Goal: Find contact information: Find contact information

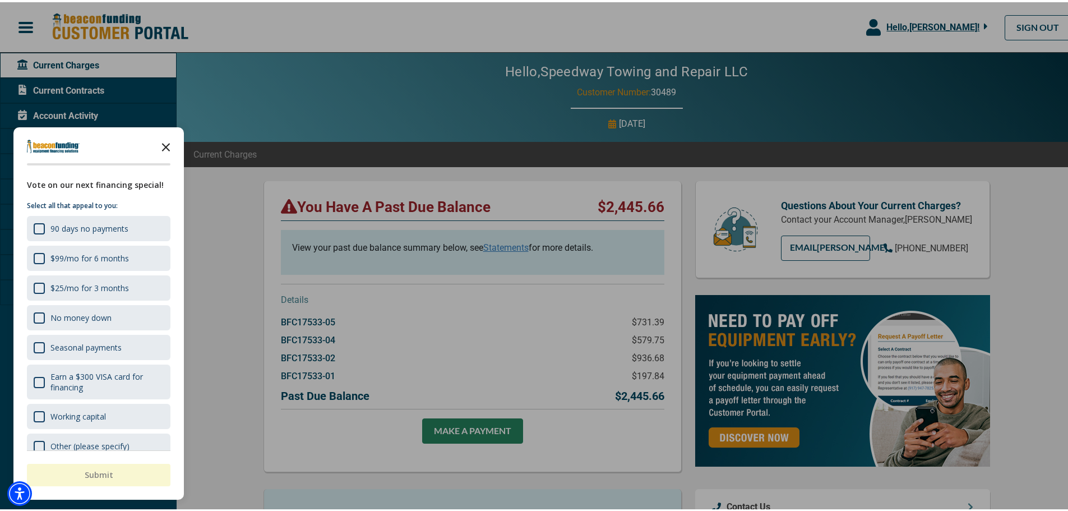
click at [168, 145] on icon "Close the survey" at bounding box center [166, 144] width 22 height 22
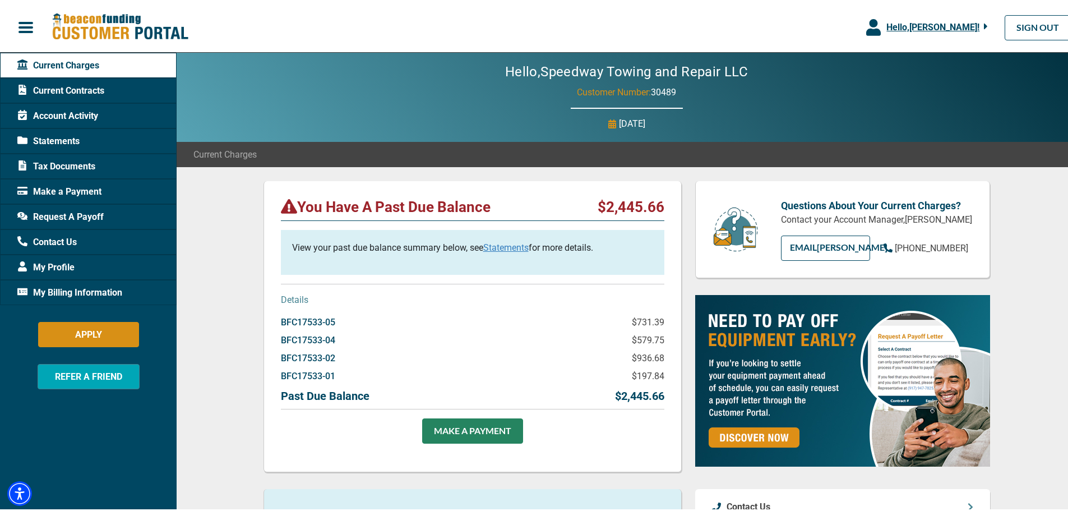
click at [71, 213] on span "Request A Payoff" at bounding box center [60, 214] width 86 height 13
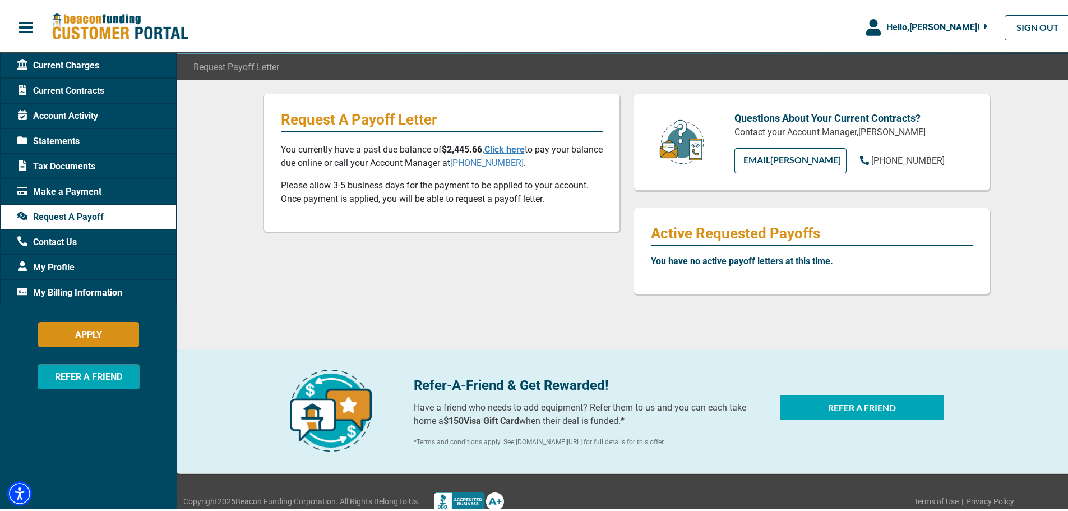
scroll to position [104, 0]
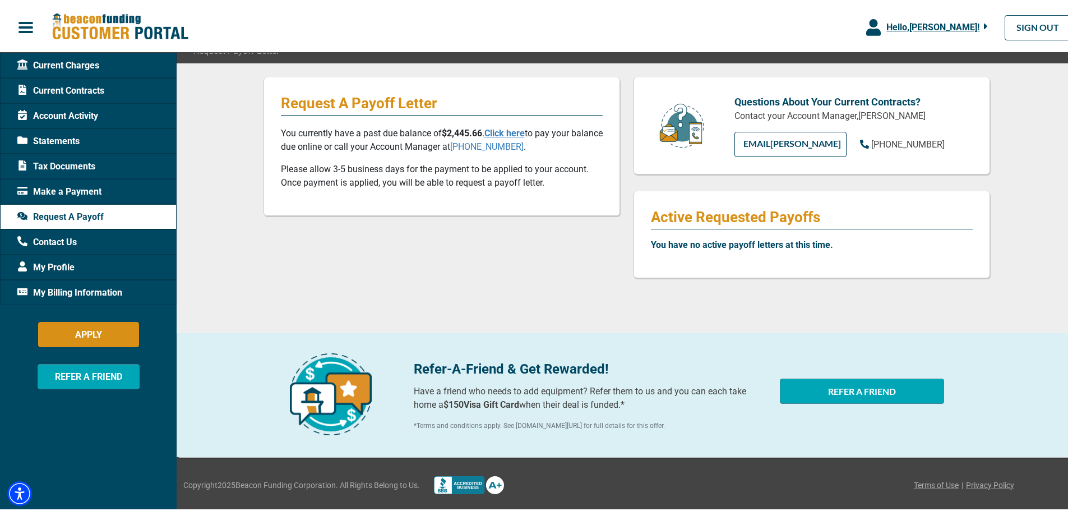
click at [73, 84] on span "Current Contracts" at bounding box center [60, 88] width 87 height 13
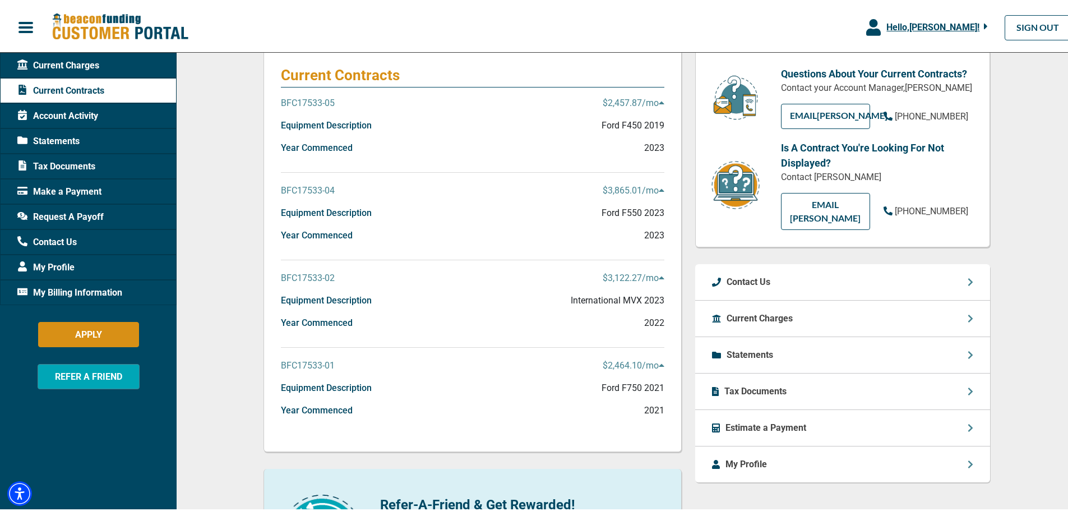
scroll to position [112, 0]
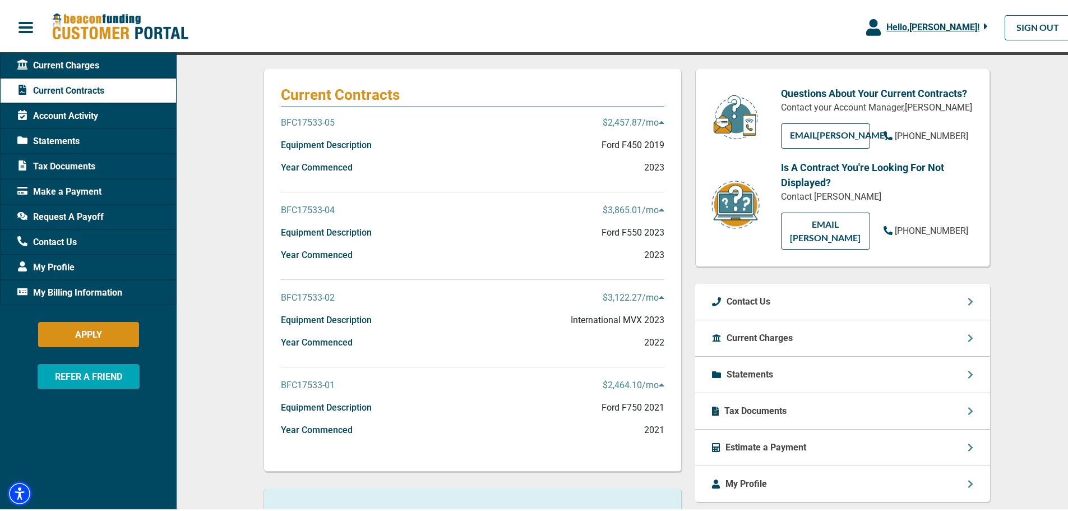
click at [757, 366] on p "Statements" at bounding box center [750, 372] width 47 height 13
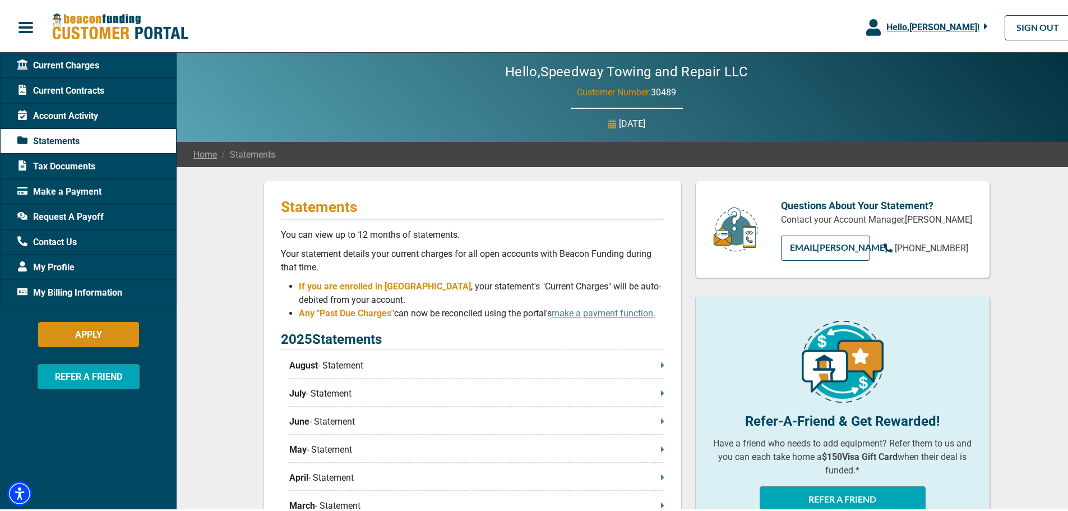
click at [67, 115] on span "Account Activity" at bounding box center [57, 113] width 81 height 13
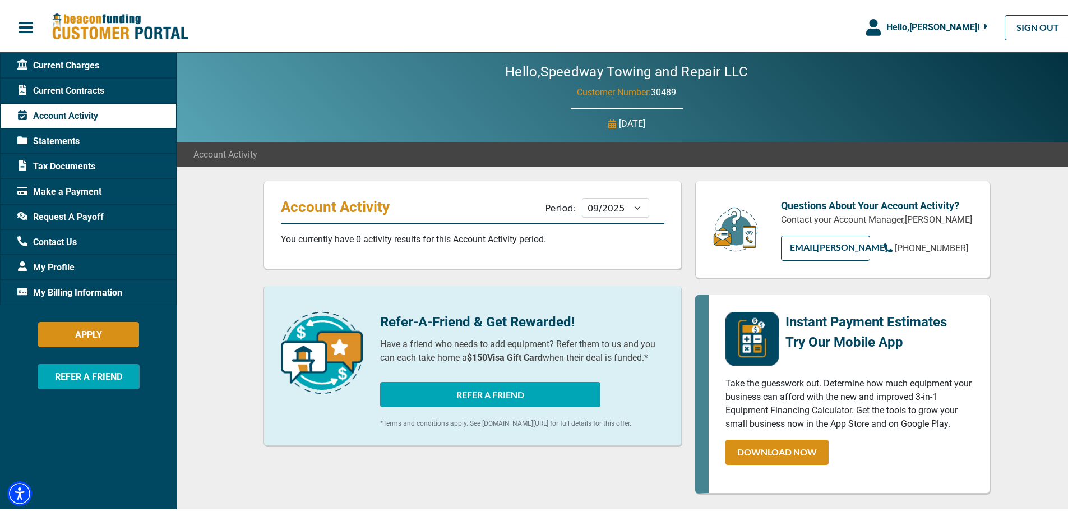
click at [81, 91] on span "Current Contracts" at bounding box center [60, 88] width 87 height 13
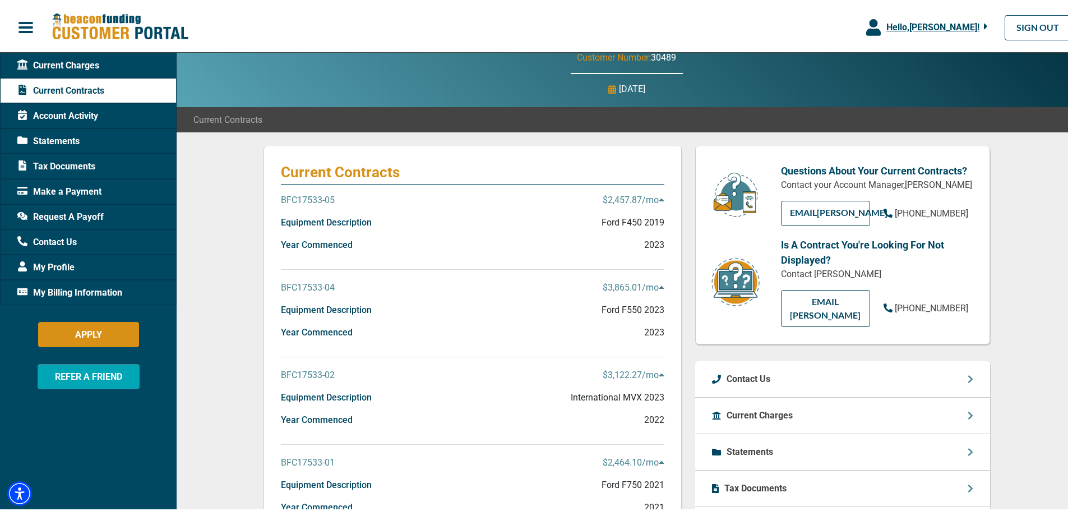
scroll to position [112, 0]
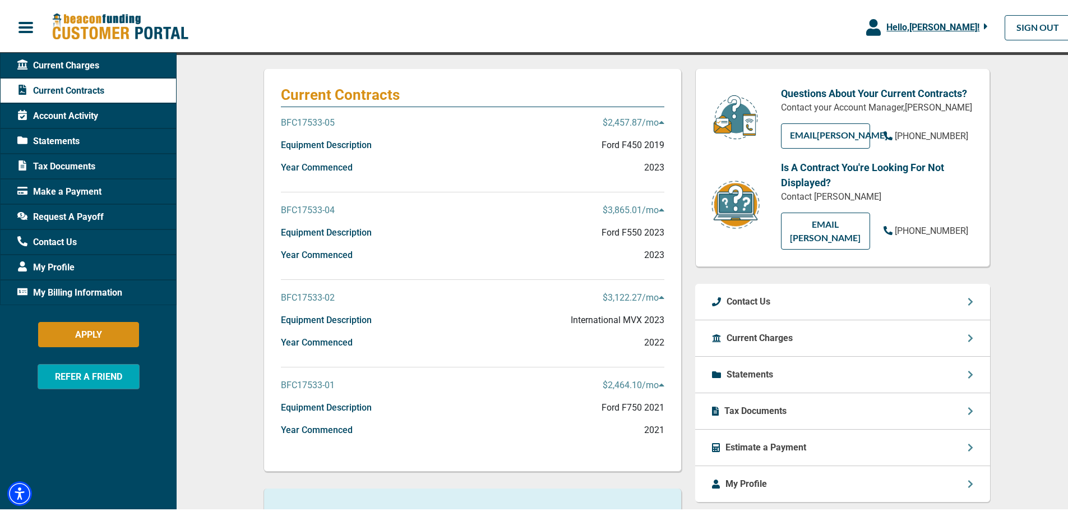
click at [311, 382] on p "BFC17533-01" at bounding box center [308, 382] width 54 height 13
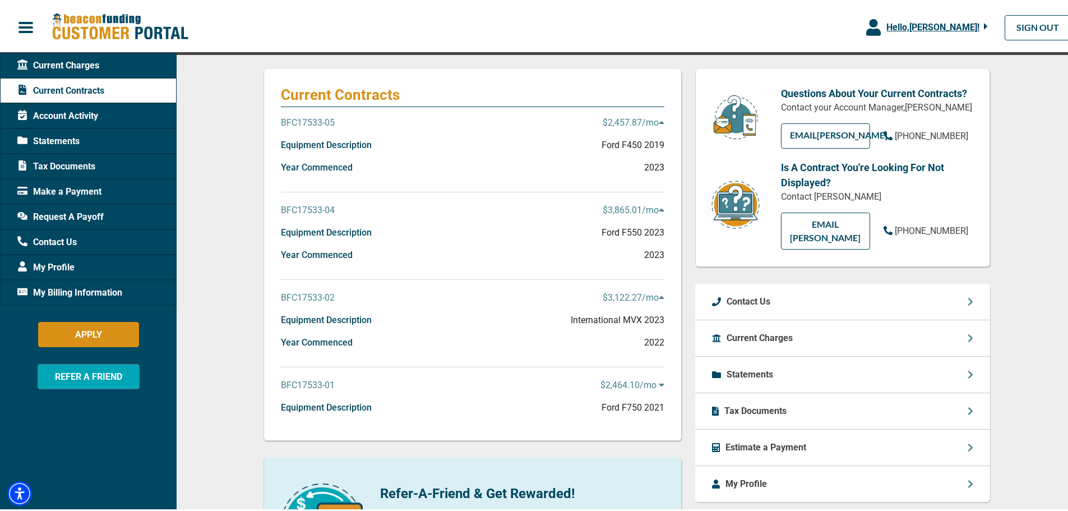
drag, startPoint x: 311, startPoint y: 382, endPoint x: 483, endPoint y: 387, distance: 171.6
click at [312, 382] on p "BFC17533-01" at bounding box center [308, 382] width 54 height 13
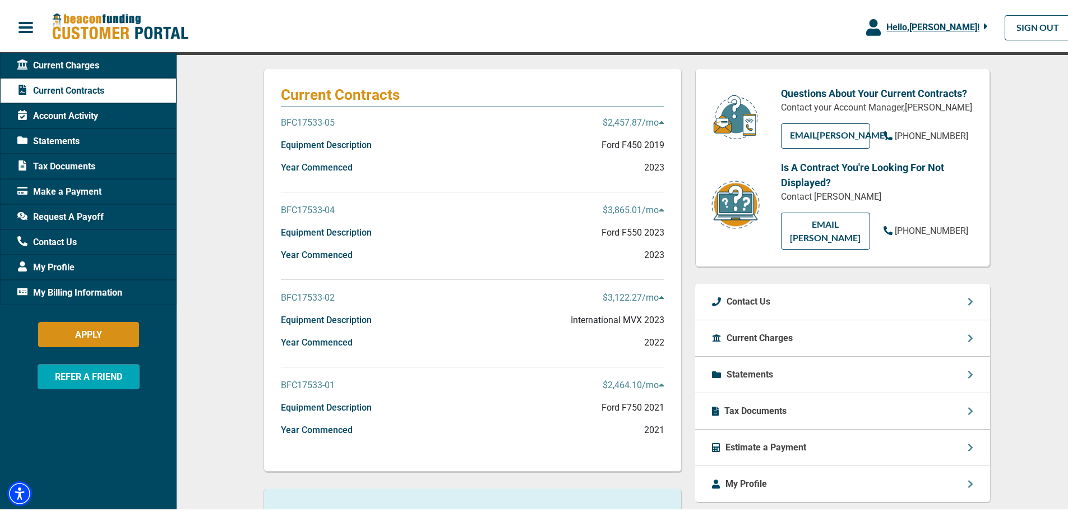
click at [659, 385] on icon at bounding box center [662, 382] width 6 height 9
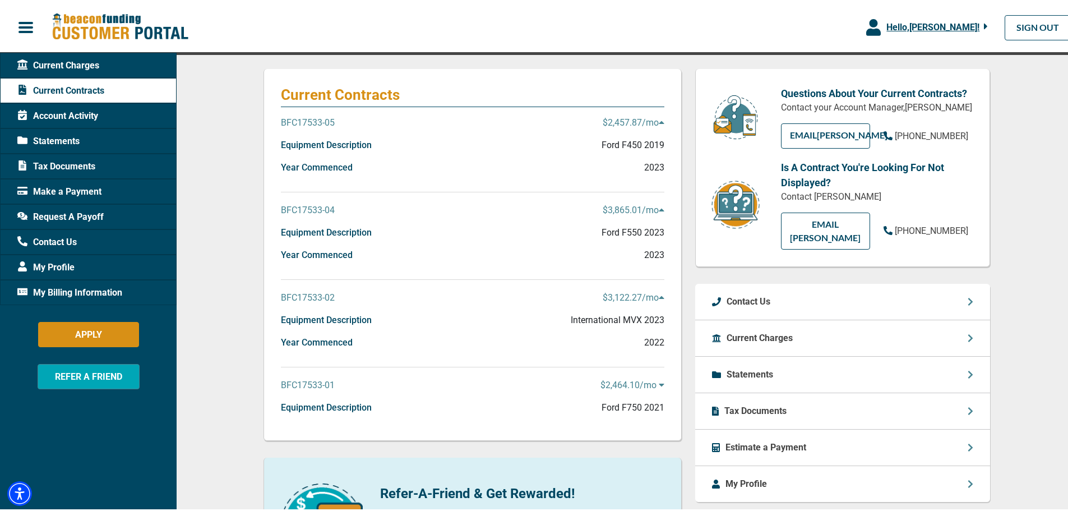
click at [659, 385] on icon at bounding box center [662, 382] width 6 height 9
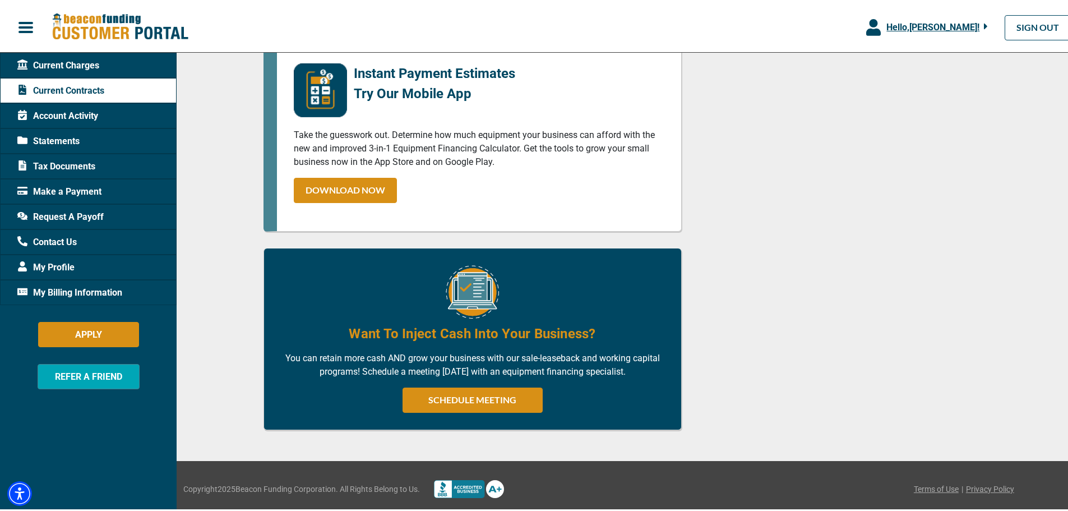
scroll to position [744, 0]
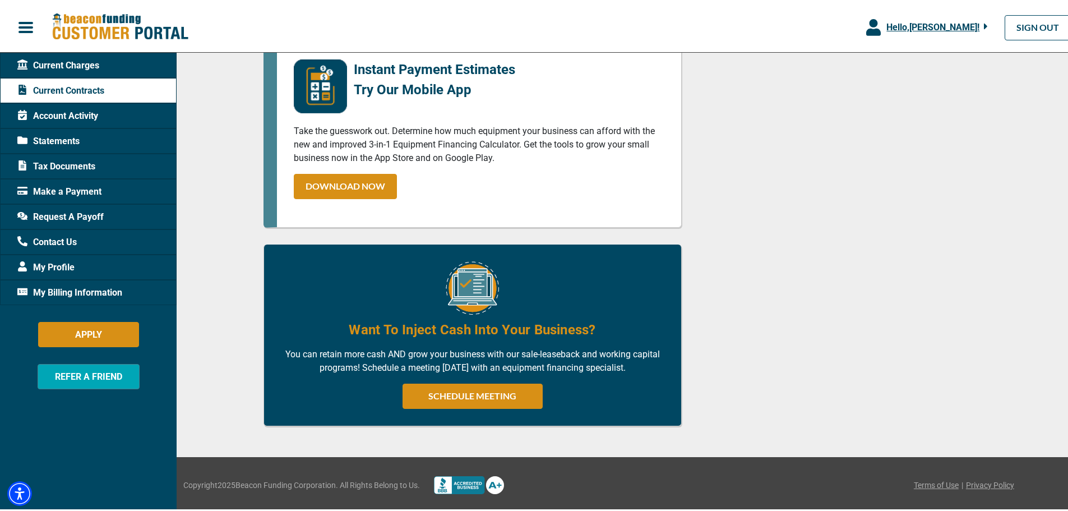
click at [65, 290] on span "My Billing Information" at bounding box center [69, 290] width 105 height 13
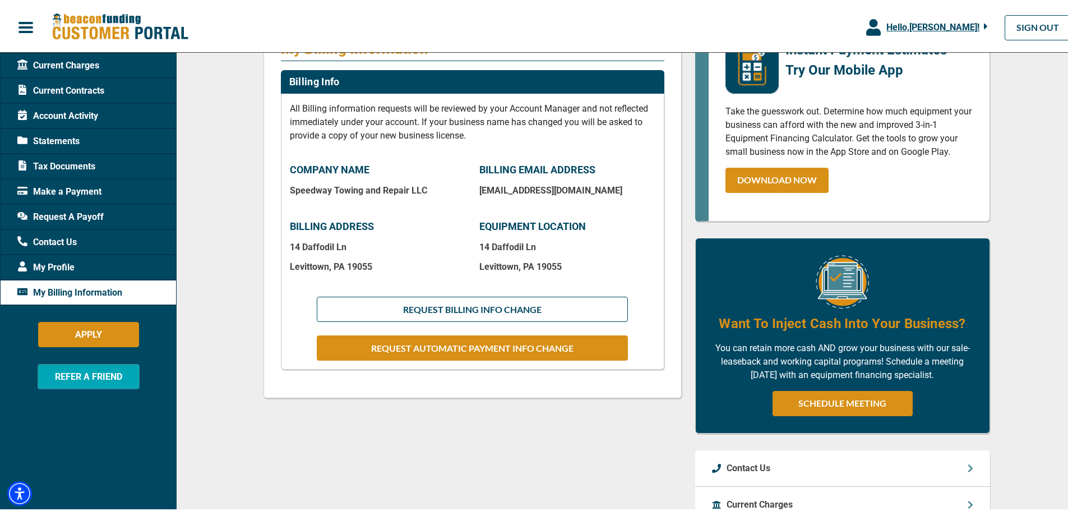
scroll to position [168, 0]
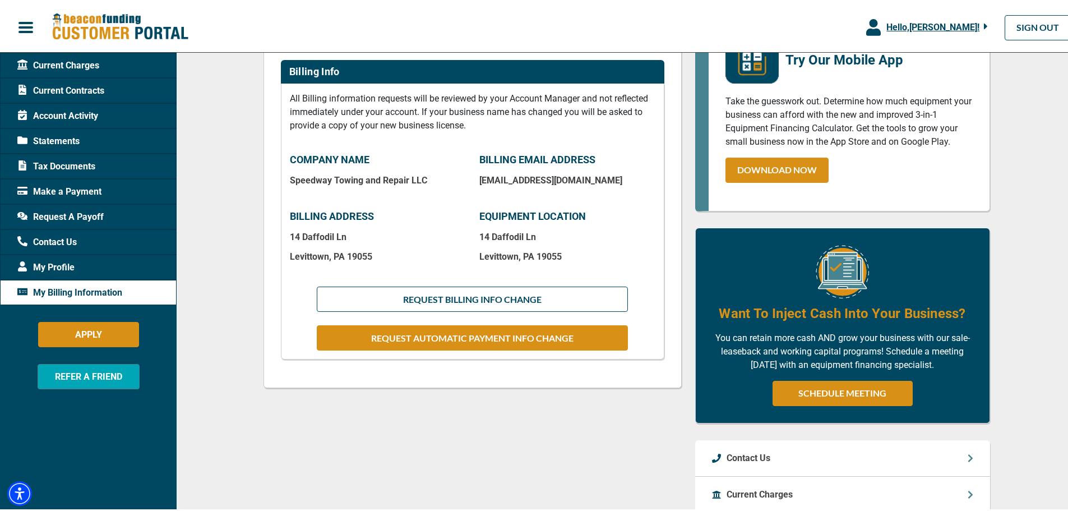
click at [66, 142] on span "Statements" at bounding box center [48, 138] width 62 height 13
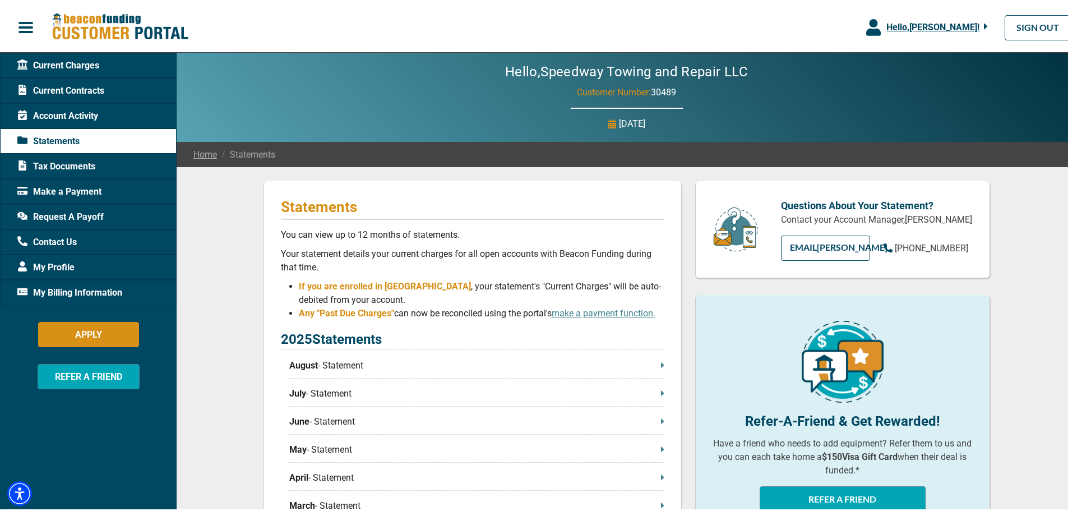
drag, startPoint x: 80, startPoint y: 107, endPoint x: 80, endPoint y: 99, distance: 7.8
click at [80, 107] on span "Account Activity" at bounding box center [57, 113] width 81 height 13
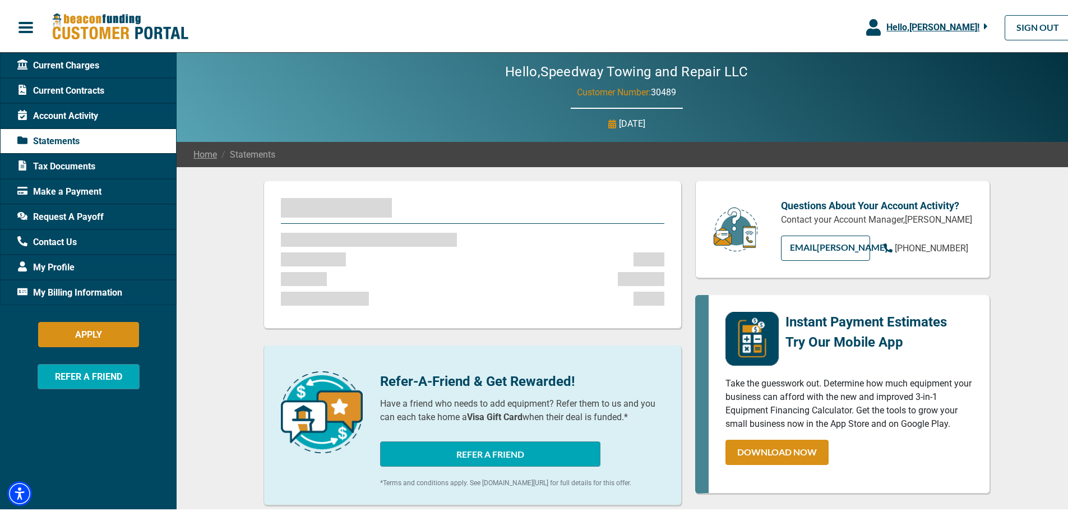
click at [80, 85] on span "Current Contracts" at bounding box center [60, 88] width 87 height 13
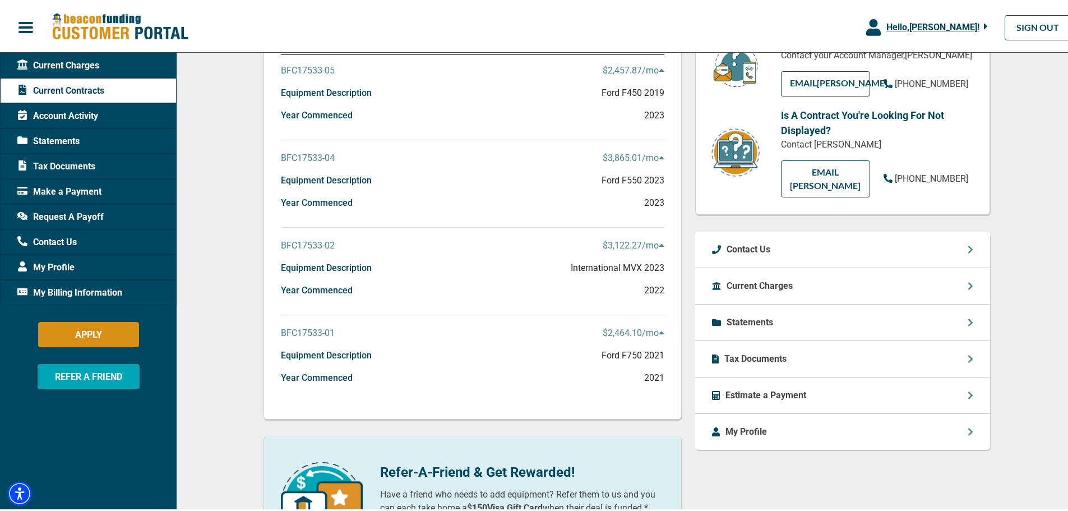
scroll to position [168, 0]
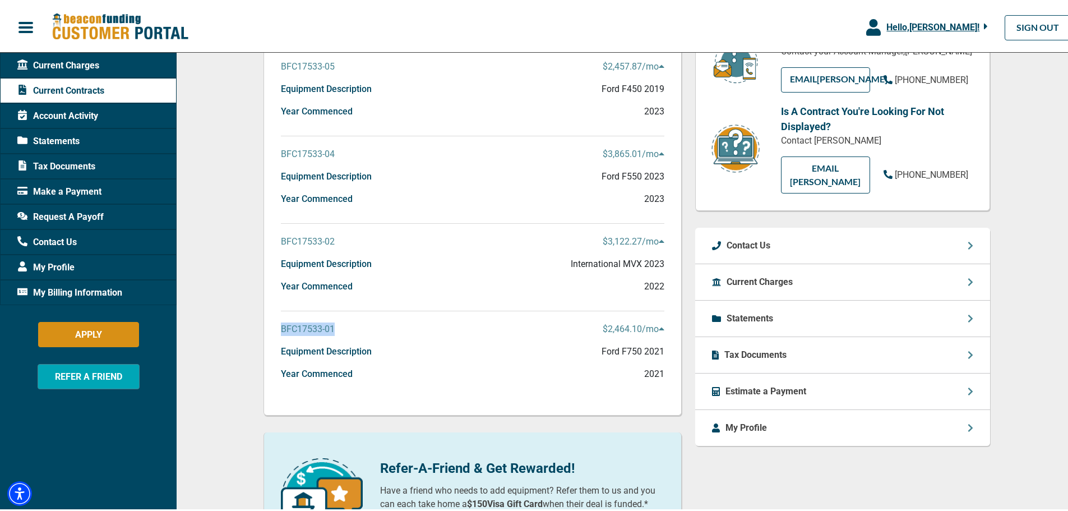
drag, startPoint x: 330, startPoint y: 327, endPoint x: 276, endPoint y: 328, distance: 54.4
click at [276, 328] on div "Current Contracts BFC17533-05 $2,457.87 /mo Equipment Description Ford F450 201…" at bounding box center [472, 212] width 418 height 403
copy p "BFC17533-01"
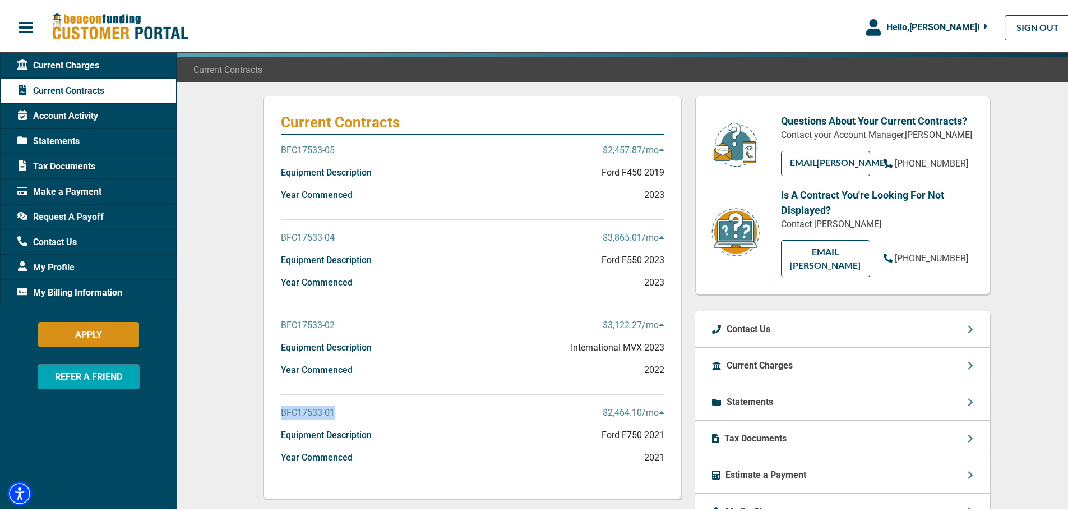
scroll to position [0, 0]
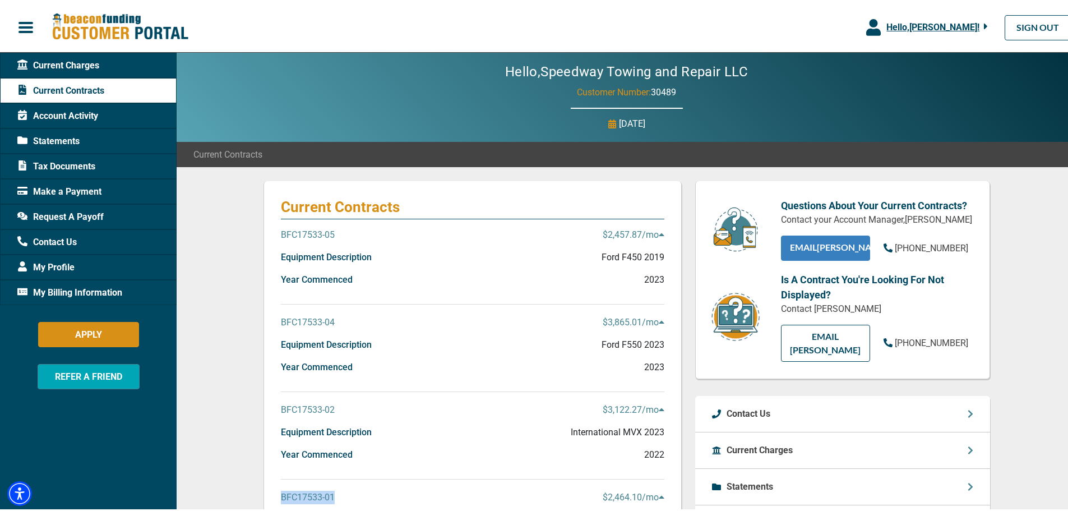
click at [841, 244] on link "EMAIL [PERSON_NAME]" at bounding box center [825, 245] width 89 height 25
click at [725, 139] on div "Hello, Speedway Towing and Repair LLC Customer Number: 30489 [DATE]" at bounding box center [627, 94] width 900 height 89
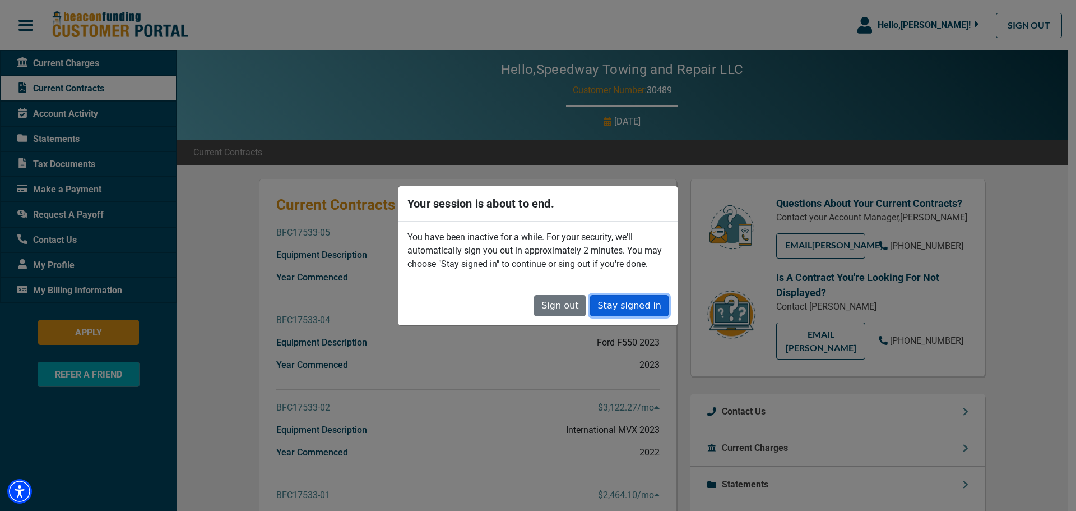
click at [614, 303] on button "Stay signed in" at bounding box center [629, 305] width 78 height 21
